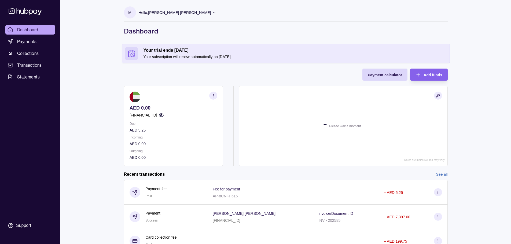
scroll to position [27, 0]
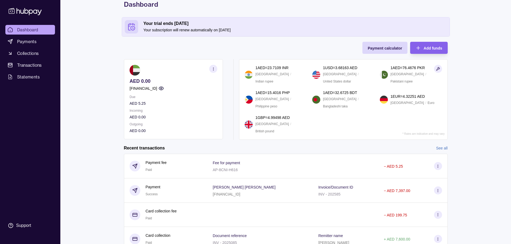
click at [213, 68] on circle "button" at bounding box center [213, 68] width 0 height 0
click at [161, 80] on link "View account details" at bounding box center [156, 82] width 34 height 6
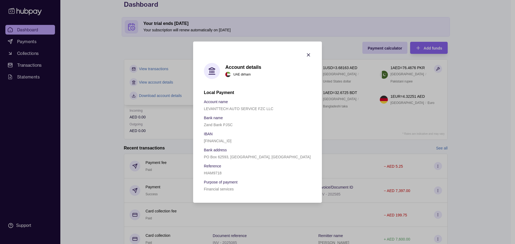
click at [309, 53] on icon "button" at bounding box center [308, 54] width 5 height 5
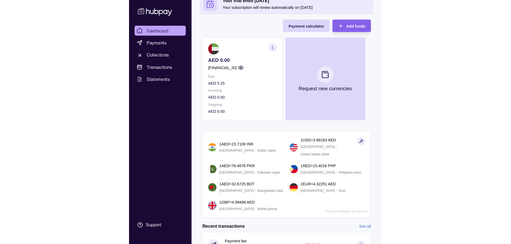
scroll to position [49, 0]
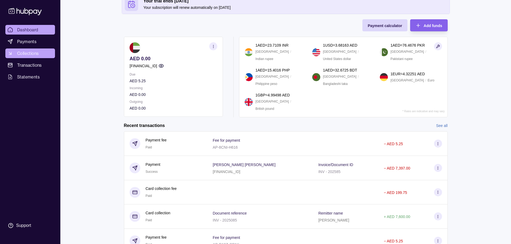
click at [24, 54] on span "Collections" at bounding box center [27, 53] width 21 height 6
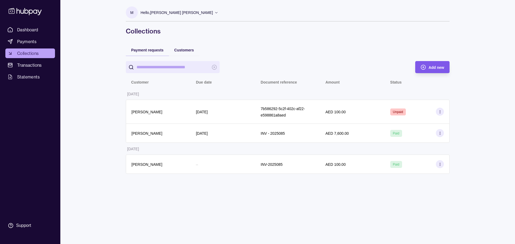
click at [439, 64] on div "Add new" at bounding box center [437, 67] width 16 height 6
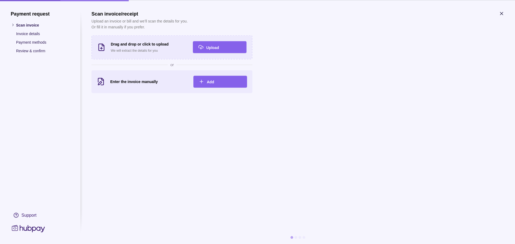
click at [226, 90] on section "Enter the invoice manually Add" at bounding box center [172, 81] width 161 height 23
click at [223, 83] on div "Add" at bounding box center [224, 82] width 35 height 6
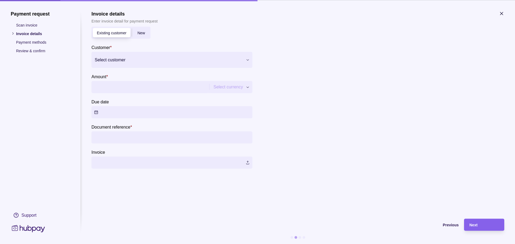
click at [154, 63] on div at bounding box center [169, 60] width 148 height 8
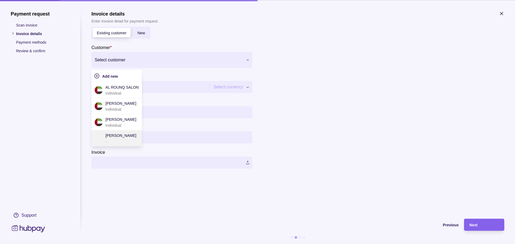
click at [122, 134] on p "[PERSON_NAME]" at bounding box center [120, 136] width 31 height 6
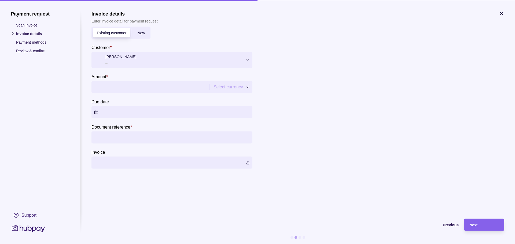
click at [146, 57] on div at bounding box center [169, 60] width 148 height 8
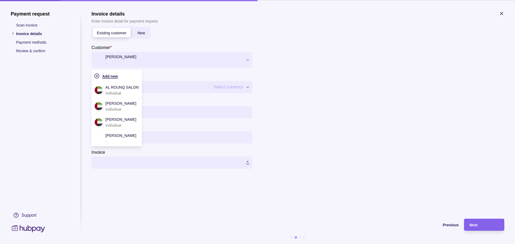
click at [126, 74] on div "Add new" at bounding box center [120, 76] width 37 height 6
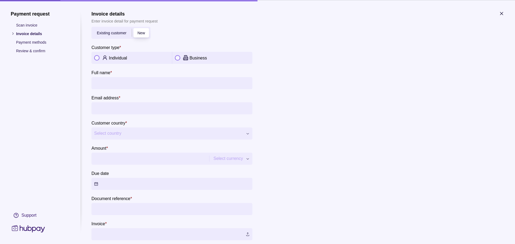
click at [127, 60] on p "Individual" at bounding box center [118, 58] width 18 height 5
click at [112, 55] on div "Individual" at bounding box center [139, 58] width 60 height 6
click at [125, 77] on input "Full name *" at bounding box center [172, 83] width 156 height 12
click at [151, 86] on input "Full name *" at bounding box center [172, 83] width 156 height 12
type input "*"
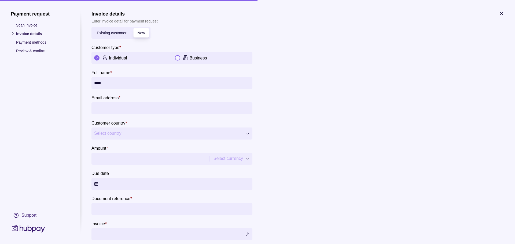
type input "****"
click at [35, 24] on p "Scan invoice" at bounding box center [43, 25] width 54 height 6
click at [29, 24] on p "Scan invoice" at bounding box center [43, 25] width 54 height 6
click at [28, 32] on p "Invoice details" at bounding box center [43, 34] width 54 height 6
click at [136, 111] on input "Email address *" at bounding box center [172, 108] width 156 height 12
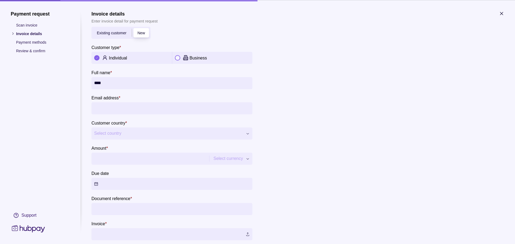
click at [503, 13] on icon "button" at bounding box center [501, 13] width 5 height 5
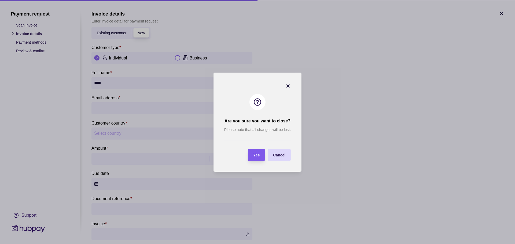
click at [258, 158] on div "Yes" at bounding box center [256, 155] width 6 height 6
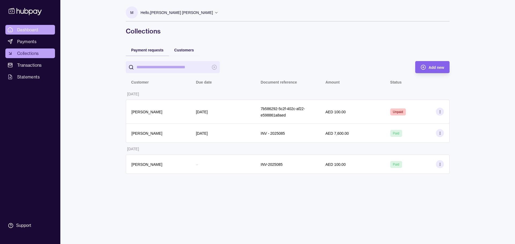
click at [26, 29] on span "Dashboard" at bounding box center [27, 30] width 21 height 6
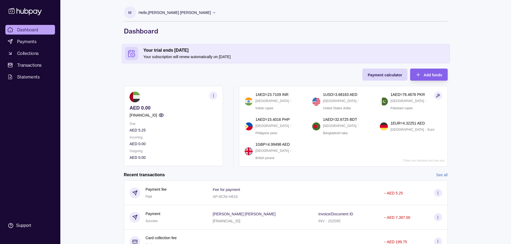
click at [157, 115] on p "[FINANCIAL_ID]" at bounding box center [144, 115] width 28 height 6
click at [214, 95] on icon "button" at bounding box center [213, 96] width 4 height 4
click at [153, 109] on link "View account details" at bounding box center [156, 109] width 34 height 6
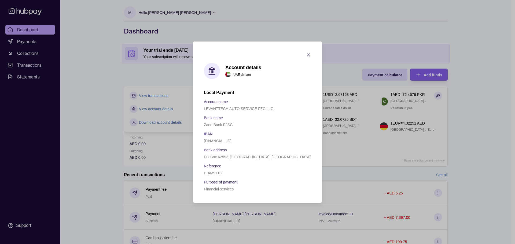
click at [230, 141] on p "[FINANCIAL_ID]" at bounding box center [218, 141] width 28 height 4
click at [229, 141] on p "[FINANCIAL_ID]" at bounding box center [218, 141] width 28 height 4
copy p "[FINANCIAL_ID]"
drag, startPoint x: 472, startPoint y: 72, endPoint x: 462, endPoint y: 71, distance: 10.6
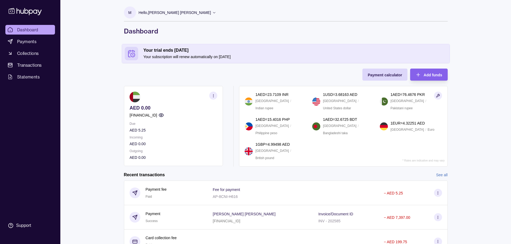
click at [17, 26] on link "Dashboard" at bounding box center [30, 30] width 50 height 10
click at [39, 31] on link "Dashboard" at bounding box center [30, 30] width 50 height 10
click at [25, 44] on span "Payments" at bounding box center [26, 41] width 19 height 6
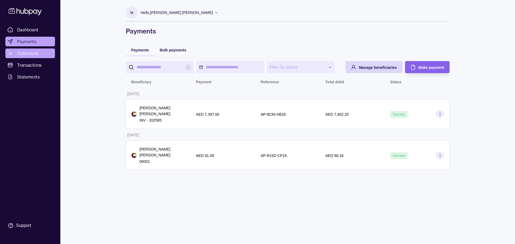
click at [25, 53] on span "Collections" at bounding box center [27, 53] width 21 height 6
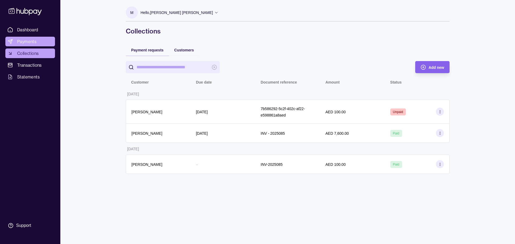
click at [28, 45] on link "Payments" at bounding box center [30, 42] width 50 height 10
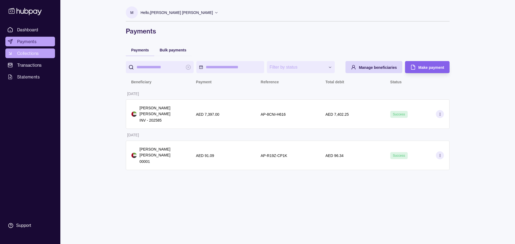
click at [33, 56] on span "Collections" at bounding box center [27, 53] width 21 height 6
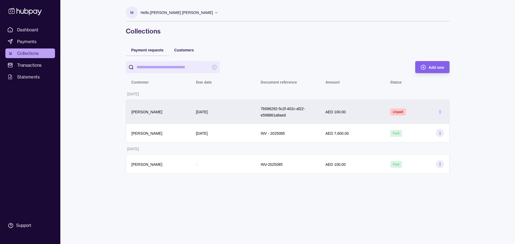
click at [441, 113] on icon at bounding box center [440, 112] width 4 height 4
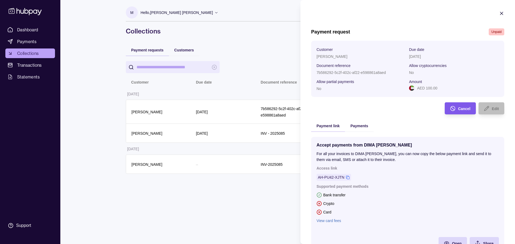
click at [466, 110] on span "Cancel" at bounding box center [464, 109] width 12 height 4
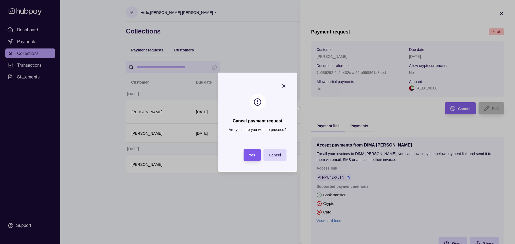
click at [251, 154] on span "Yes" at bounding box center [252, 155] width 6 height 4
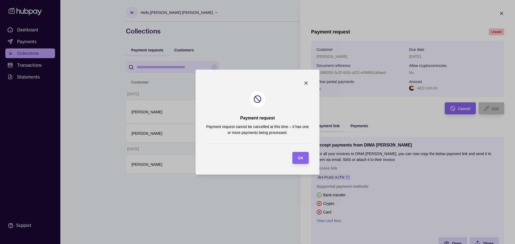
click at [309, 128] on p "Payment request cannot be cancelled at this time – it has one or more payments …" at bounding box center [257, 130] width 103 height 12
click at [287, 133] on p "Payment request cannot be cancelled at this time – it has one or more payments …" at bounding box center [257, 130] width 103 height 12
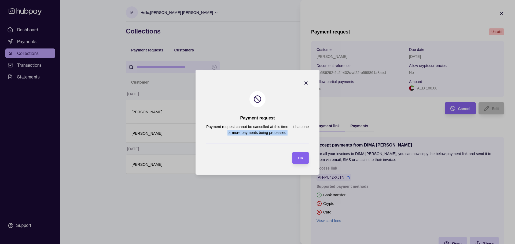
click at [287, 133] on p "Payment request cannot be cancelled at this time – it has one or more payments …" at bounding box center [257, 130] width 103 height 12
click at [300, 159] on span "OK" at bounding box center [301, 158] width 6 height 4
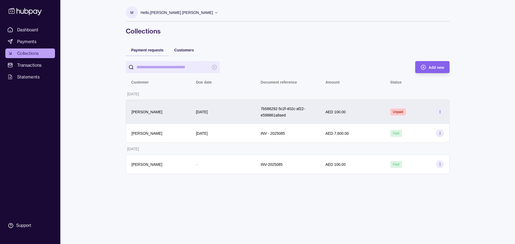
click at [195, 109] on div "[DATE]" at bounding box center [223, 112] width 65 height 24
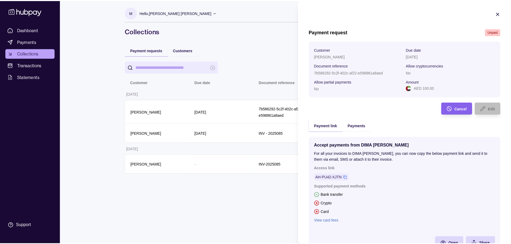
scroll to position [27, 0]
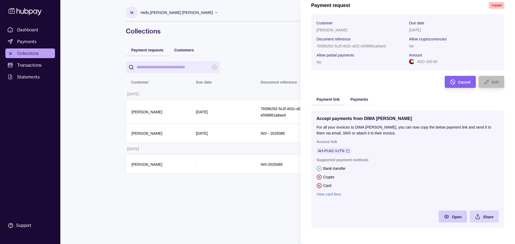
click at [455, 221] on div "Open" at bounding box center [449, 217] width 26 height 12
click at [282, 78] on html "Dashboard Payments Collections Transactions Statements Support M Hello, [PERSON…" at bounding box center [257, 122] width 515 height 244
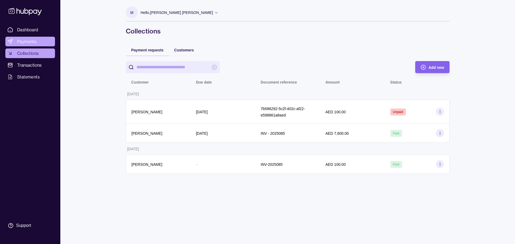
click at [34, 43] on span "Payments" at bounding box center [26, 41] width 19 height 6
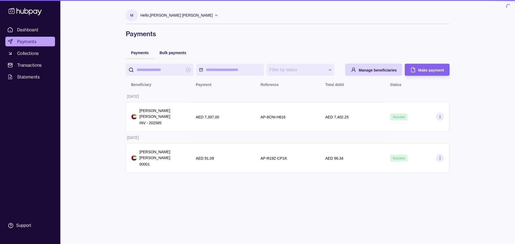
click at [36, 52] on span "Collections" at bounding box center [27, 53] width 21 height 6
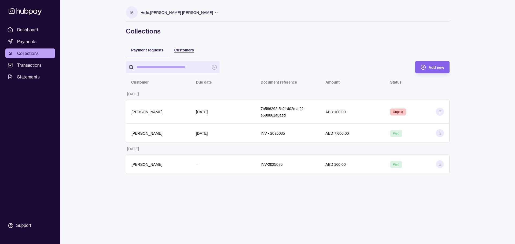
click at [185, 51] on span "Customers" at bounding box center [184, 50] width 20 height 4
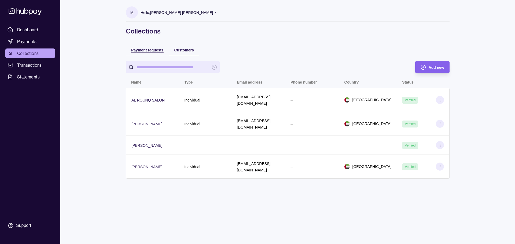
click at [158, 50] on span "Payment requests" at bounding box center [147, 50] width 32 height 4
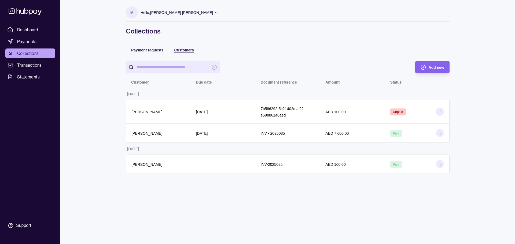
click at [187, 49] on span "Customers" at bounding box center [184, 50] width 20 height 4
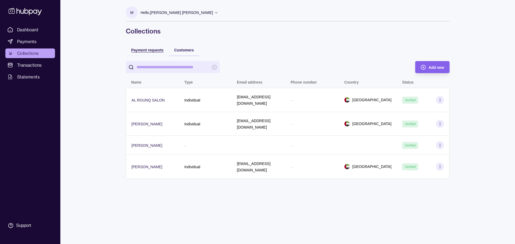
click at [153, 50] on span "Payment requests" at bounding box center [147, 50] width 32 height 4
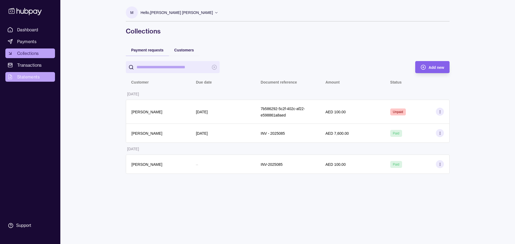
click at [31, 79] on span "Statements" at bounding box center [28, 77] width 23 height 6
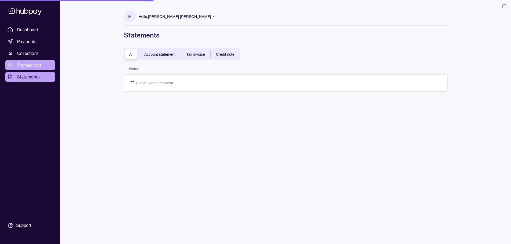
click at [29, 66] on span "Transactions" at bounding box center [29, 65] width 25 height 6
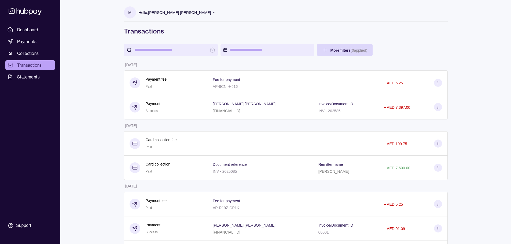
click at [196, 46] on input "search" at bounding box center [171, 50] width 72 height 12
click at [188, 49] on input "search" at bounding box center [171, 50] width 72 height 12
click at [215, 51] on div at bounding box center [171, 50] width 94 height 12
click at [350, 50] on html "Dashboard Payments Collections Transactions Statements Support M Hello, [PERSON…" at bounding box center [255, 168] width 511 height 337
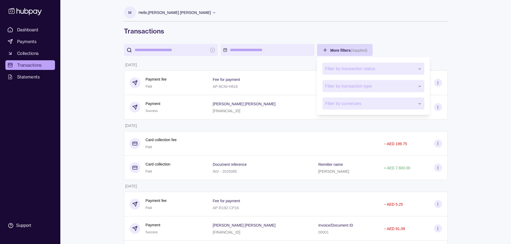
click at [347, 51] on html "Dashboard Payments Collections Transactions Statements Support M Hello, [PERSON…" at bounding box center [257, 168] width 515 height 337
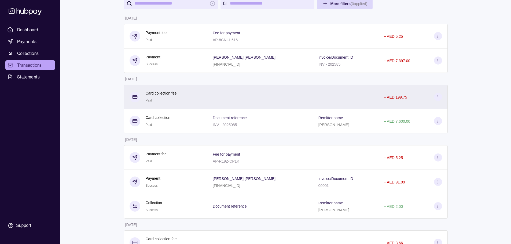
scroll to position [81, 0]
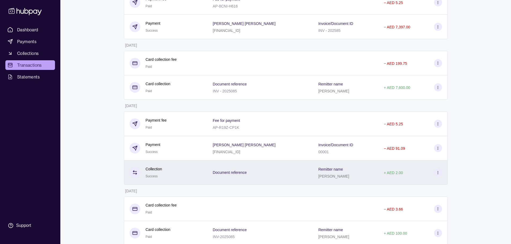
click at [253, 172] on div "Document reference" at bounding box center [260, 172] width 95 height 7
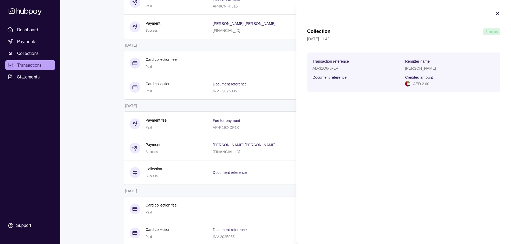
click at [497, 35] on p "Success" at bounding box center [492, 32] width 12 height 6
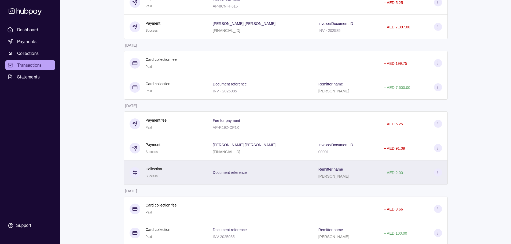
click at [439, 173] on icon at bounding box center [438, 173] width 4 height 4
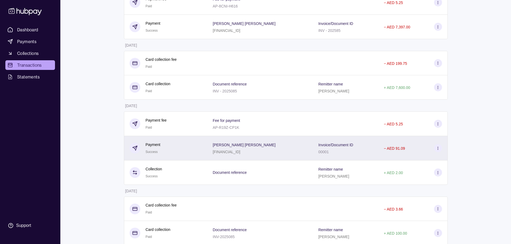
scroll to position [0, 0]
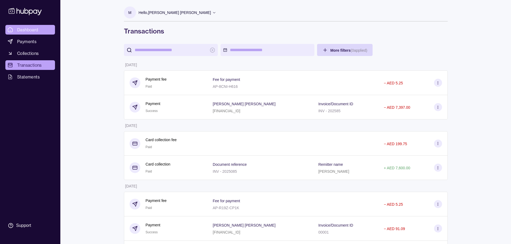
click at [36, 32] on span "Dashboard" at bounding box center [27, 30] width 21 height 6
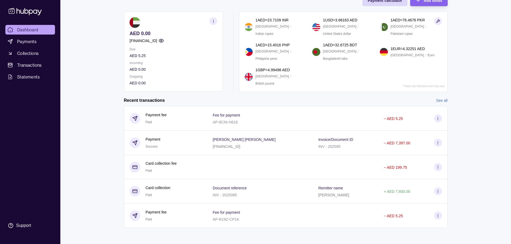
scroll to position [75, 0]
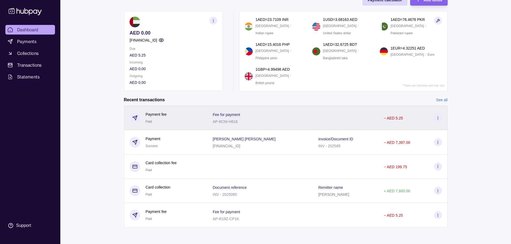
click at [189, 125] on div "Payment fee Paid" at bounding box center [166, 118] width 84 height 25
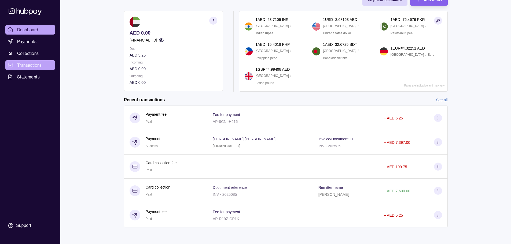
click at [28, 65] on span "Transactions" at bounding box center [29, 65] width 25 height 6
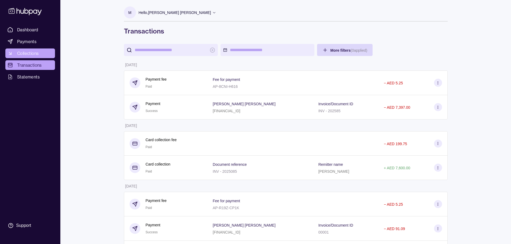
click at [23, 54] on span "Collections" at bounding box center [27, 53] width 21 height 6
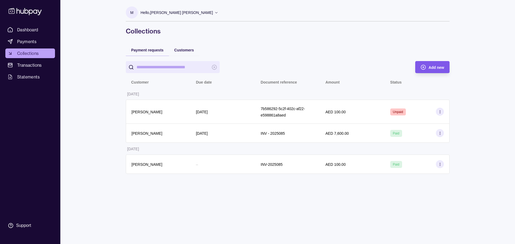
click at [431, 68] on span "Add new" at bounding box center [437, 67] width 16 height 4
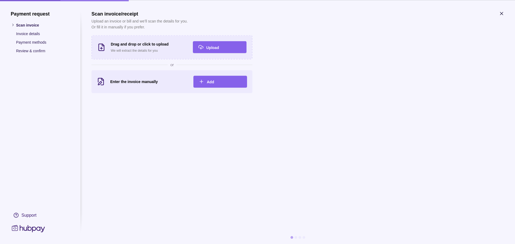
click at [152, 85] on div "Enter the invoice manually Add" at bounding box center [172, 82] width 150 height 12
click at [206, 84] on div "Add" at bounding box center [216, 82] width 51 height 12
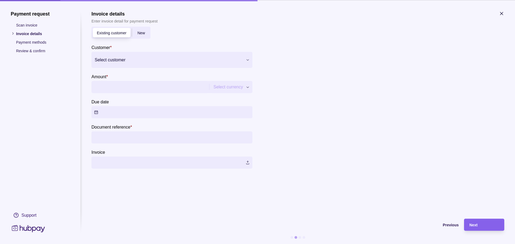
click at [129, 61] on div at bounding box center [169, 60] width 148 height 8
click at [188, 31] on section "Existing customer New Customer * Select customer Amount * Select currency *** D…" at bounding box center [172, 98] width 161 height 142
click at [501, 13] on icon "button" at bounding box center [501, 13] width 5 height 5
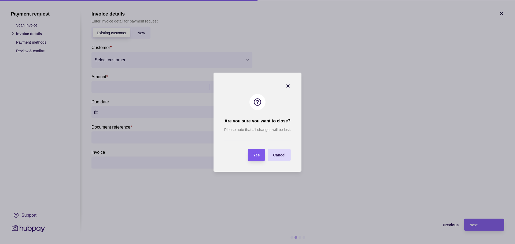
click at [255, 151] on div "Yes" at bounding box center [252, 155] width 14 height 12
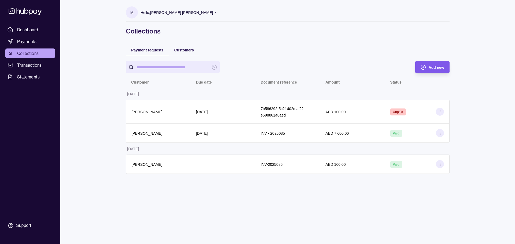
click at [430, 67] on span "Add new" at bounding box center [437, 67] width 16 height 4
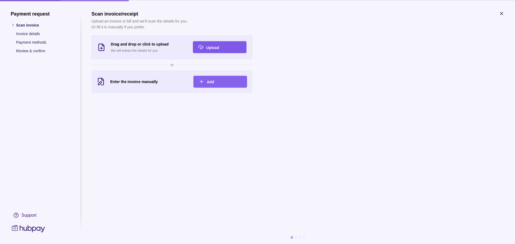
click at [210, 49] on span "Upload" at bounding box center [212, 47] width 13 height 4
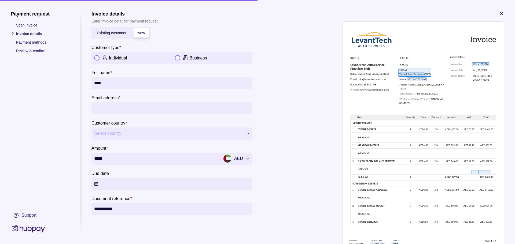
click at [129, 112] on input "Email address *" at bounding box center [172, 108] width 156 height 12
click at [140, 33] on span "New" at bounding box center [141, 33] width 8 height 4
click at [120, 57] on p "Individual" at bounding box center [118, 58] width 18 height 5
click at [129, 134] on span "Select country" at bounding box center [168, 133] width 149 height 6
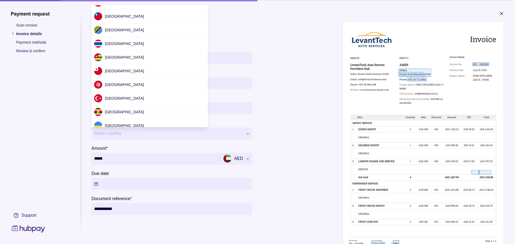
scroll to position [1684, 0]
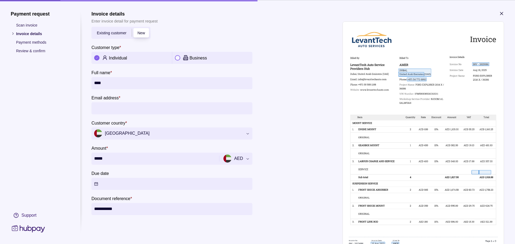
click at [168, 112] on input "Email address *" at bounding box center [172, 108] width 156 height 12
click at [159, 84] on input "****" at bounding box center [172, 83] width 156 height 12
click at [149, 84] on input "****" at bounding box center [172, 83] width 156 height 12
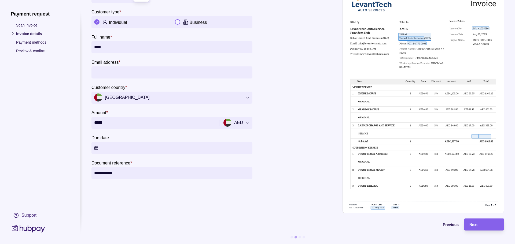
scroll to position [0, 0]
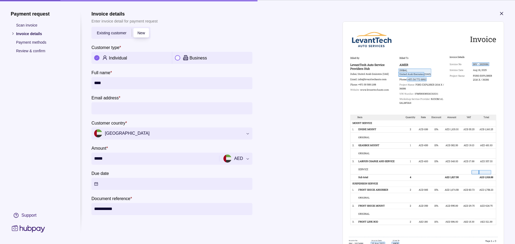
click at [501, 15] on icon "button" at bounding box center [501, 13] width 3 height 3
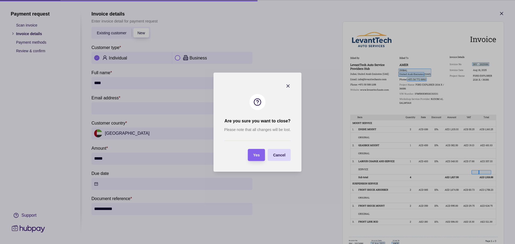
click at [259, 165] on section "Are you sure you want to close? Please note that all changes will be lost. Yes …" at bounding box center [258, 122] width 88 height 99
click at [259, 159] on div "Yes" at bounding box center [252, 155] width 14 height 12
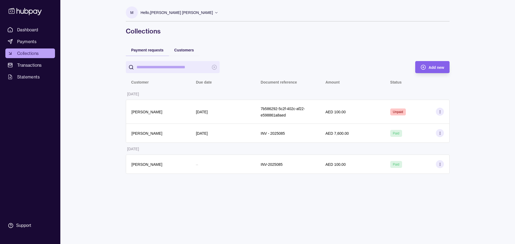
click at [19, 51] on span "Collections" at bounding box center [27, 53] width 21 height 6
click at [34, 46] on link "Payments" at bounding box center [30, 42] width 50 height 10
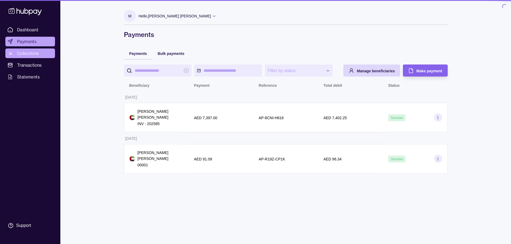
click at [35, 52] on span "Collections" at bounding box center [27, 53] width 21 height 6
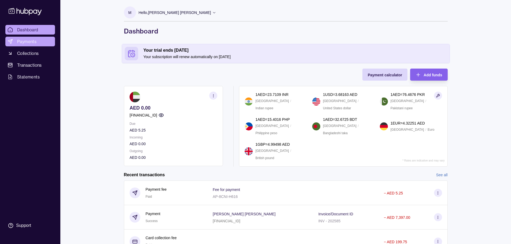
click at [24, 41] on span "Payments" at bounding box center [26, 41] width 19 height 6
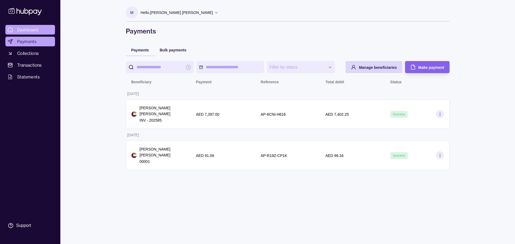
click at [30, 27] on span "Dashboard" at bounding box center [27, 30] width 21 height 6
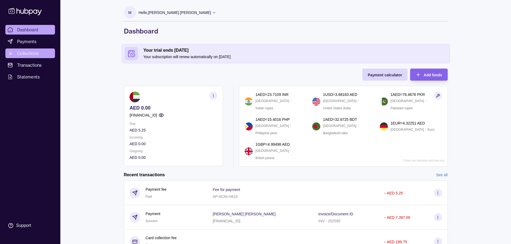
click at [39, 56] on span "Collections" at bounding box center [27, 53] width 21 height 6
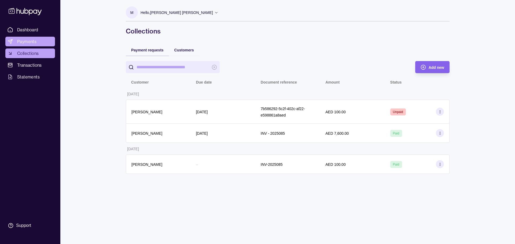
click at [32, 38] on link "Payments" at bounding box center [30, 42] width 50 height 10
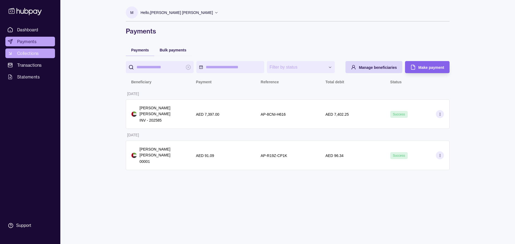
click at [40, 57] on link "Collections" at bounding box center [30, 54] width 50 height 10
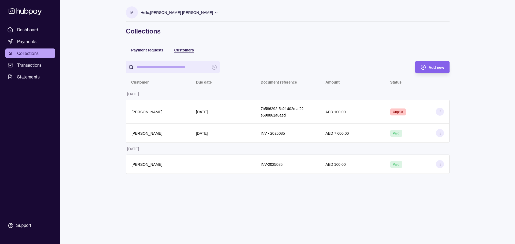
click at [181, 49] on span "Customers" at bounding box center [184, 50] width 20 height 4
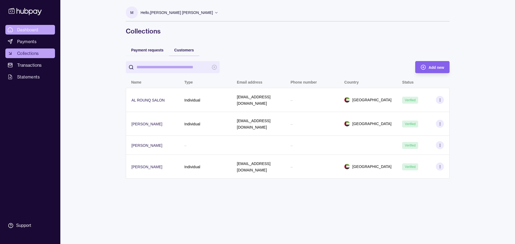
click at [14, 31] on link "Dashboard" at bounding box center [30, 30] width 50 height 10
